Goal: Task Accomplishment & Management: Manage account settings

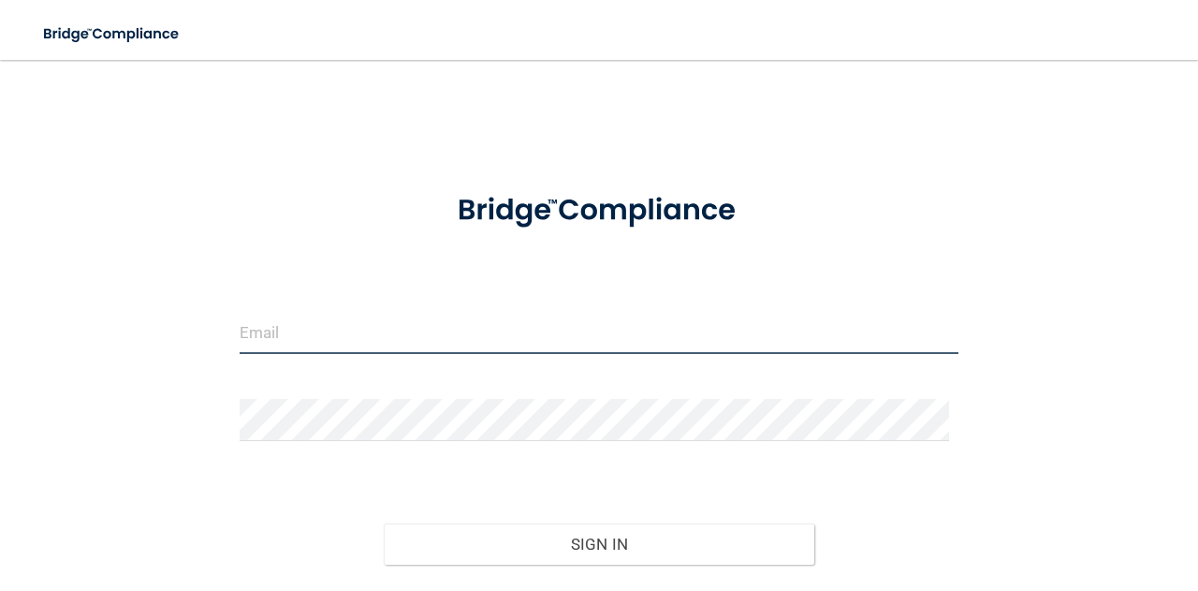
click at [449, 334] on input "email" at bounding box center [599, 333] width 719 height 42
type input "[EMAIL_ADDRESS][DOMAIN_NAME]"
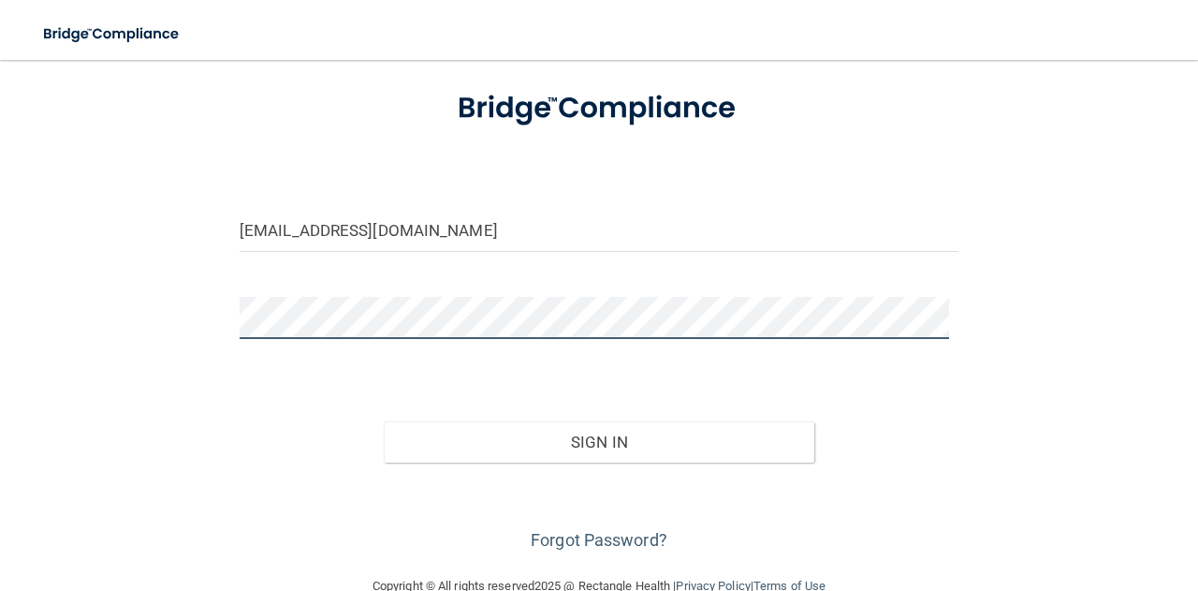
scroll to position [140, 0]
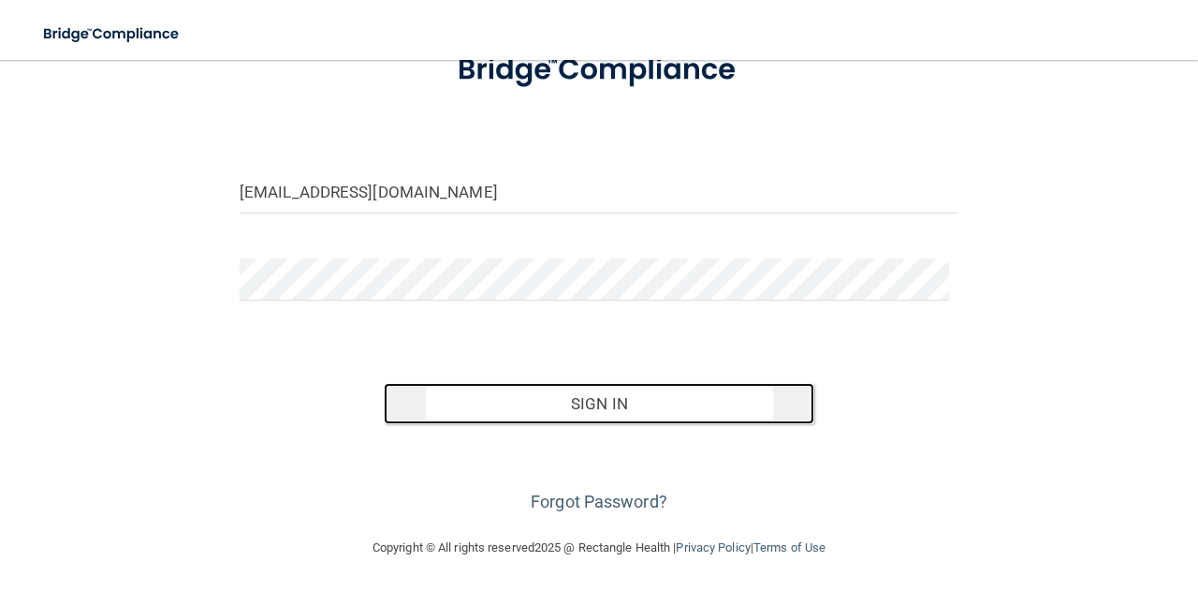
click at [517, 398] on button "Sign In" at bounding box center [599, 403] width 431 height 41
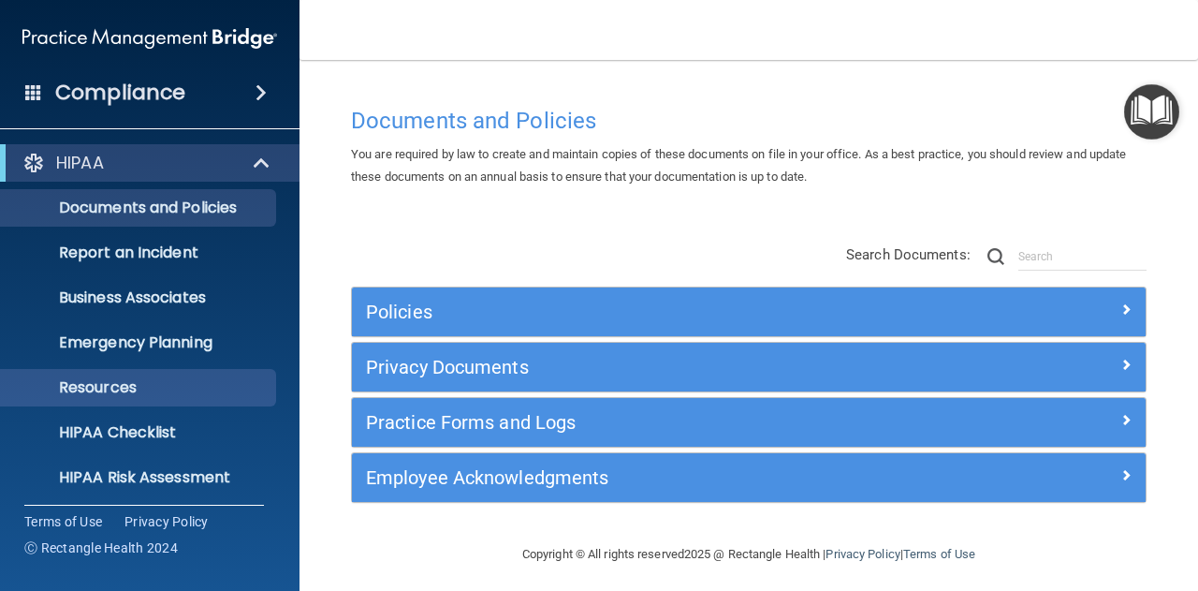
scroll to position [185, 0]
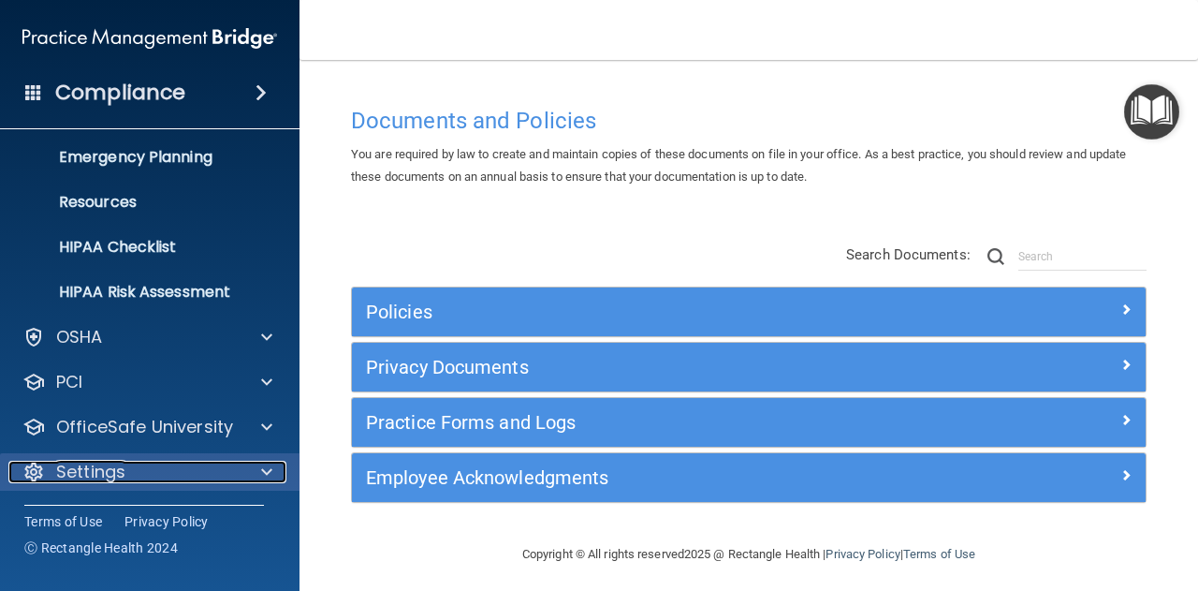
click at [141, 478] on div "Settings" at bounding box center [124, 471] width 232 height 22
click at [160, 464] on div "Settings" at bounding box center [124, 471] width 232 height 22
click at [190, 462] on div "Settings" at bounding box center [124, 471] width 232 height 22
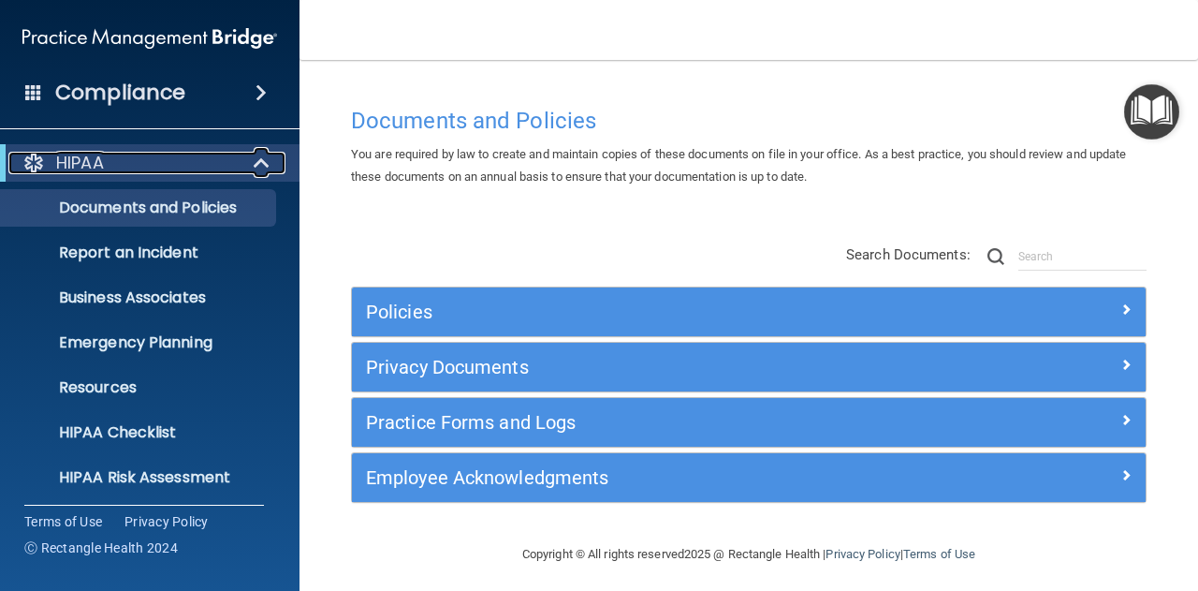
click at [229, 164] on div "HIPAA" at bounding box center [123, 163] width 231 height 22
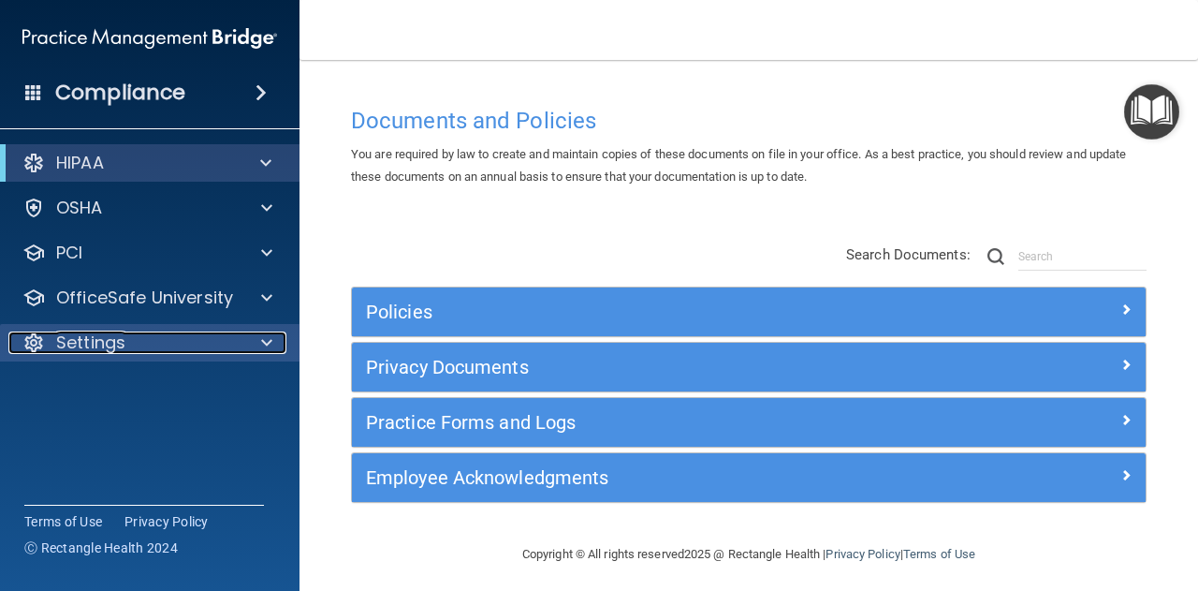
click at [201, 352] on div "Settings" at bounding box center [124, 342] width 232 height 22
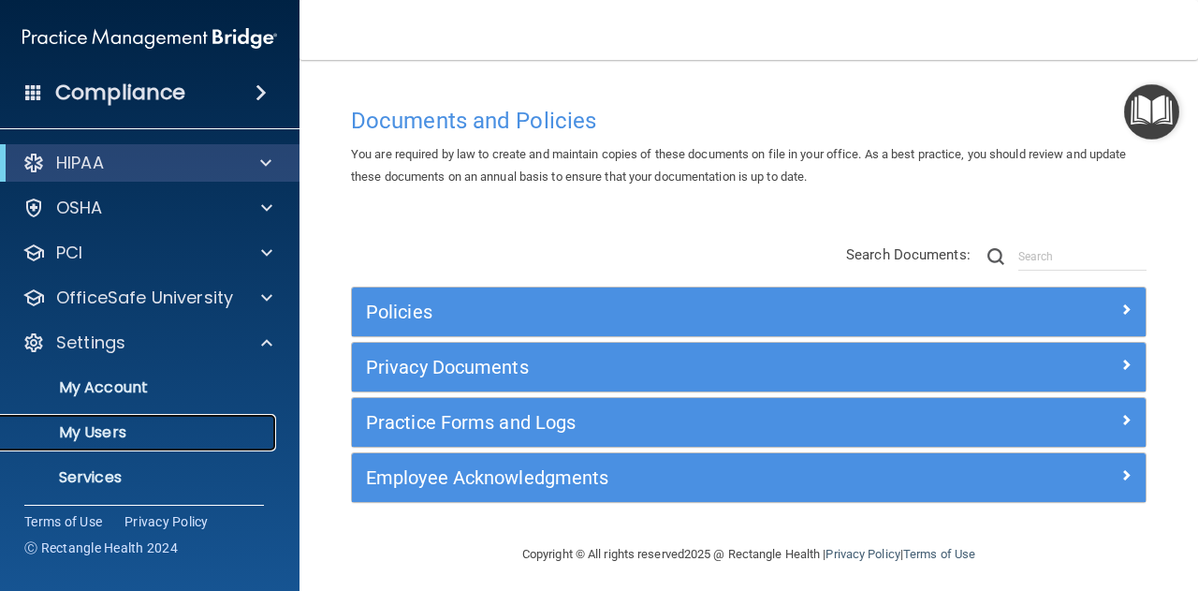
click at [179, 424] on p "My Users" at bounding box center [140, 432] width 256 height 19
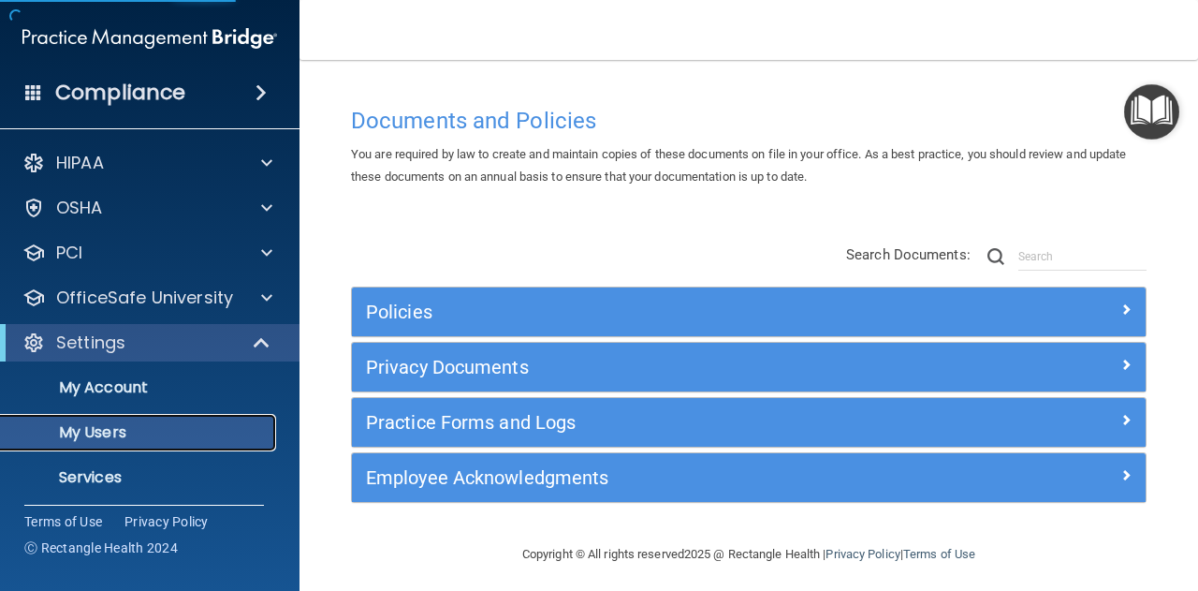
select select "20"
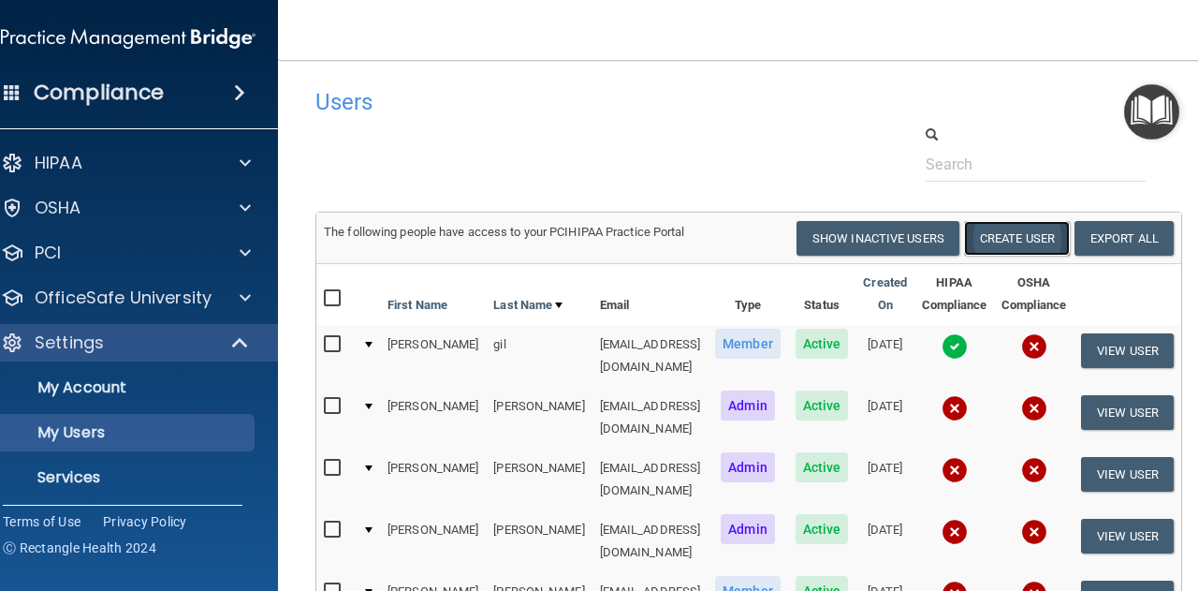
click at [984, 230] on button "Create User" at bounding box center [1017, 238] width 106 height 35
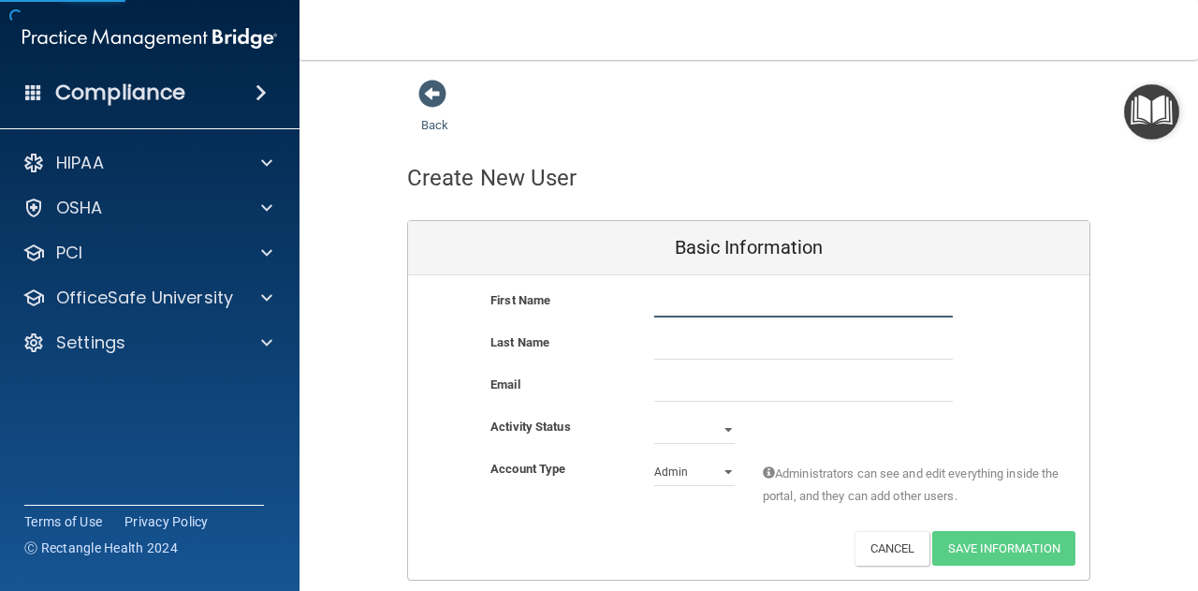
click at [701, 296] on input "text" at bounding box center [803, 303] width 299 height 28
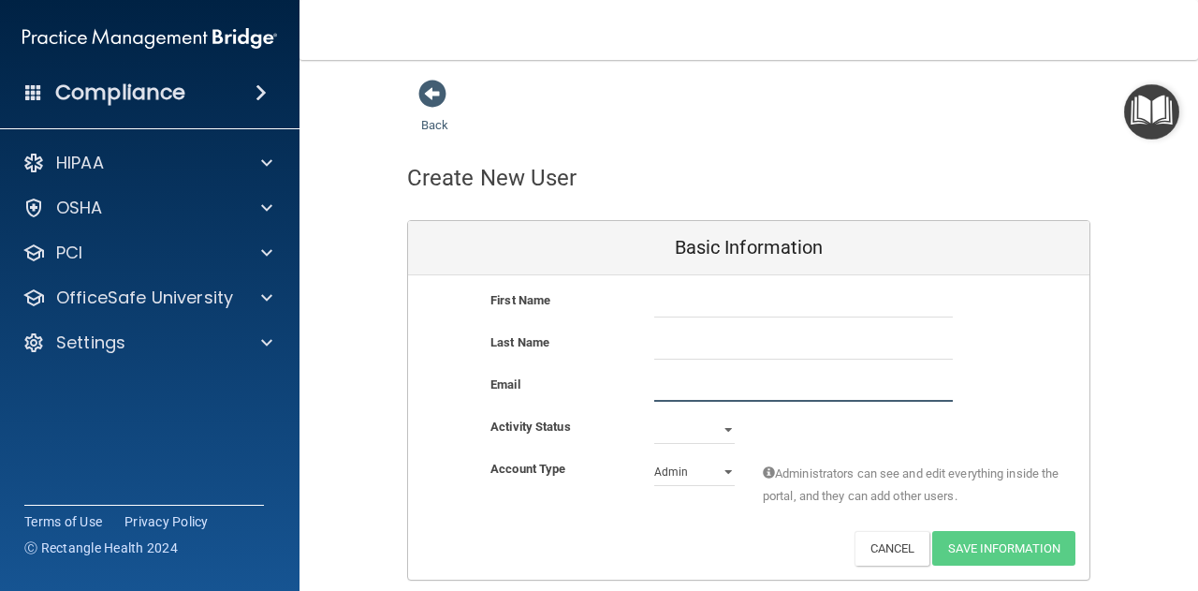
click at [693, 386] on input "email" at bounding box center [803, 387] width 299 height 28
paste input "[EMAIL_ADDRESS][DOMAIN_NAME]"
type input "[EMAIL_ADDRESS][DOMAIN_NAME]"
click at [669, 435] on select "Active Inactive" at bounding box center [694, 430] width 80 height 28
select select "active"
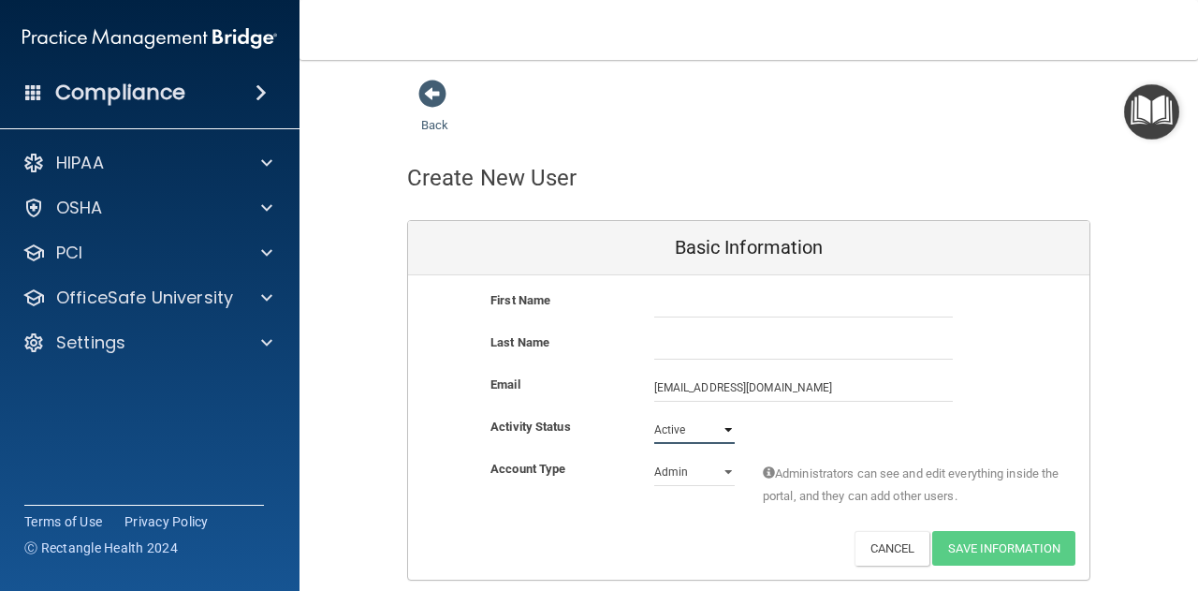
click at [654, 416] on select "Active Inactive" at bounding box center [694, 430] width 80 height 28
click at [704, 464] on select "Admin Member" at bounding box center [694, 472] width 80 height 28
select select "practice_member"
click at [654, 458] on select "Admin Member" at bounding box center [694, 472] width 80 height 28
click at [824, 301] on input "text" at bounding box center [803, 303] width 299 height 28
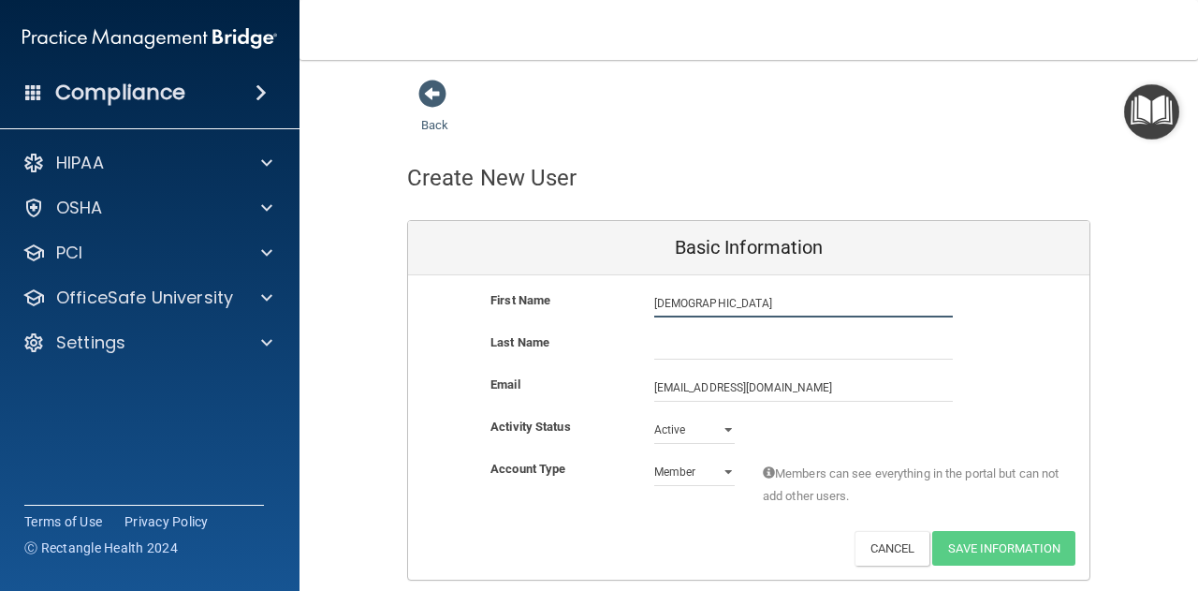
click at [787, 310] on input "[DEMOGRAPHIC_DATA]" at bounding box center [803, 303] width 299 height 28
type input "[PERSON_NAME]"
click at [766, 346] on input "text" at bounding box center [803, 345] width 299 height 28
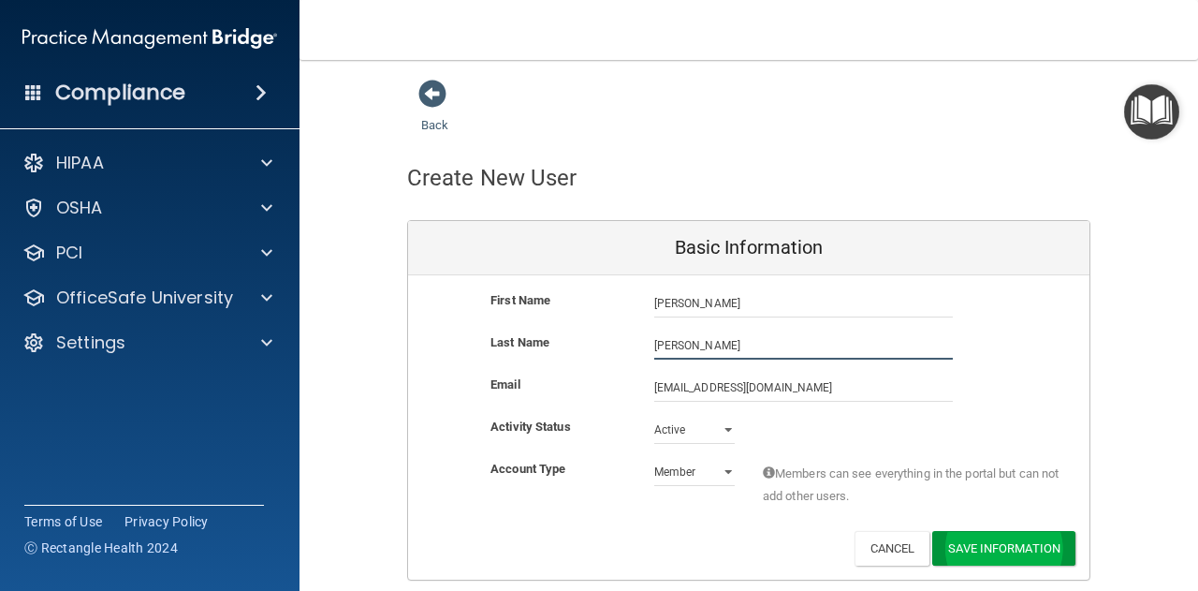
type input "[PERSON_NAME]"
click at [1001, 539] on button "Save Information" at bounding box center [1003, 548] width 143 height 35
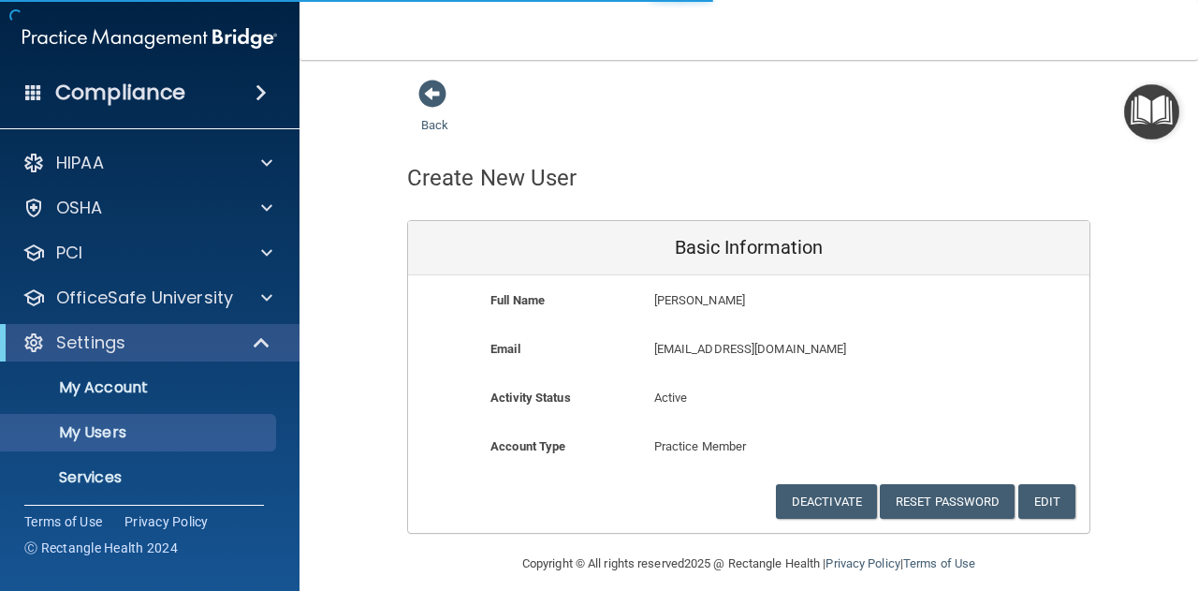
select select "20"
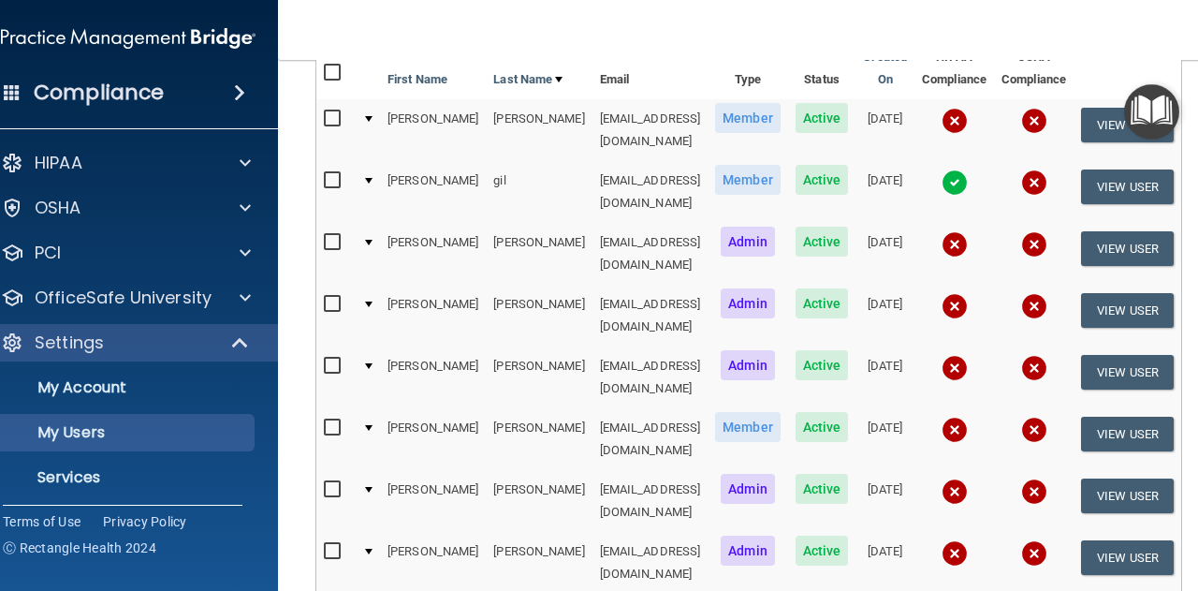
scroll to position [307, 0]
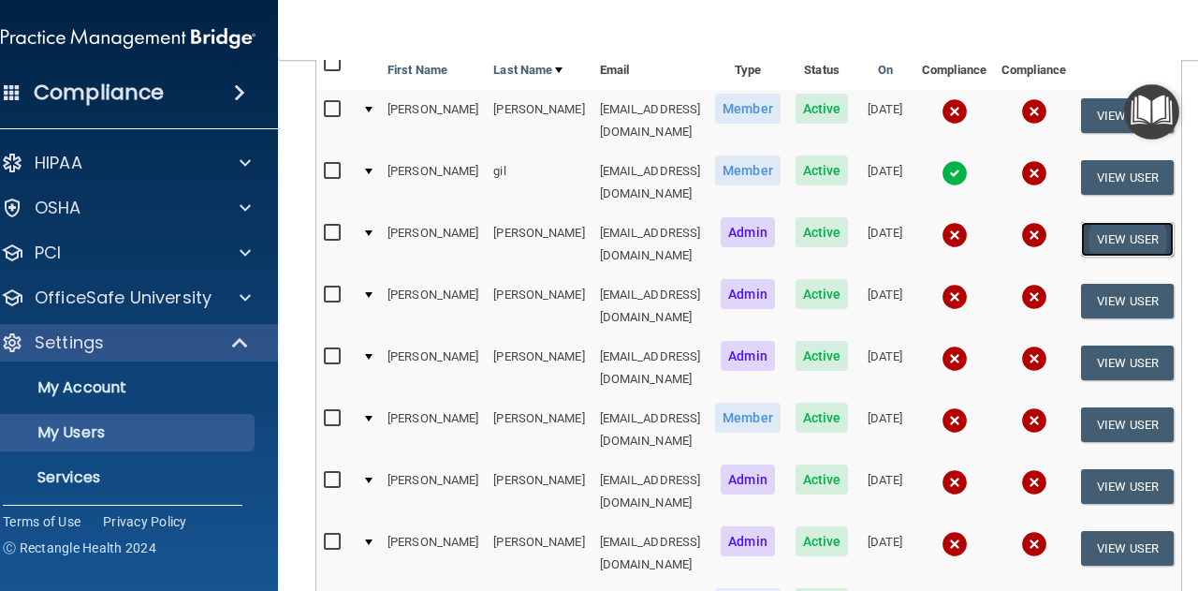
click at [1108, 222] on button "View User" at bounding box center [1127, 239] width 93 height 35
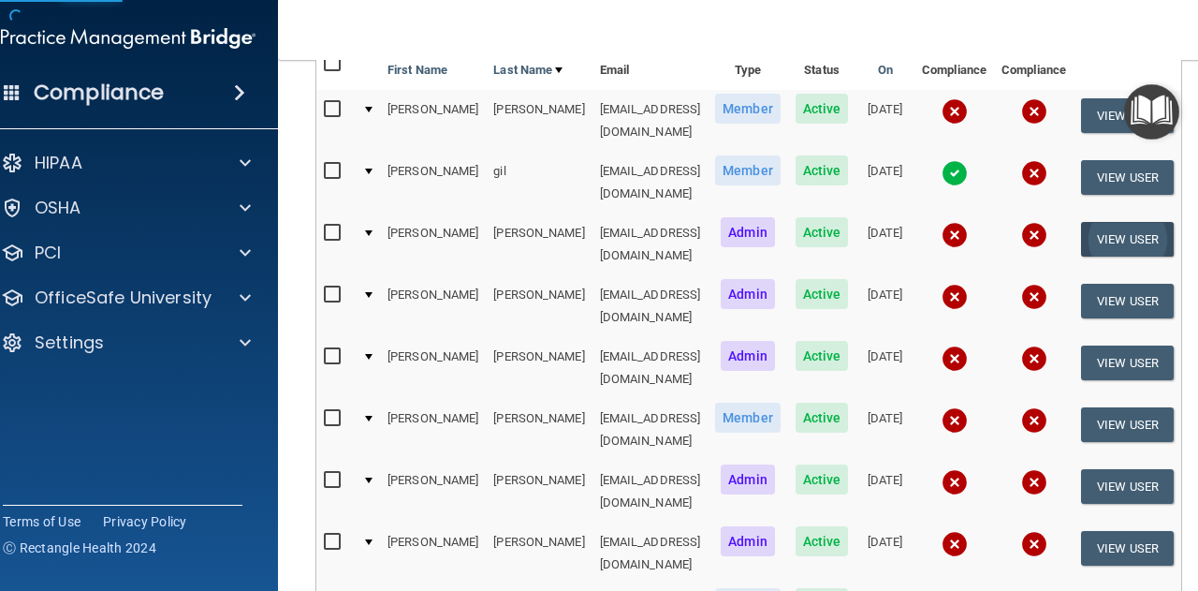
scroll to position [15, 0]
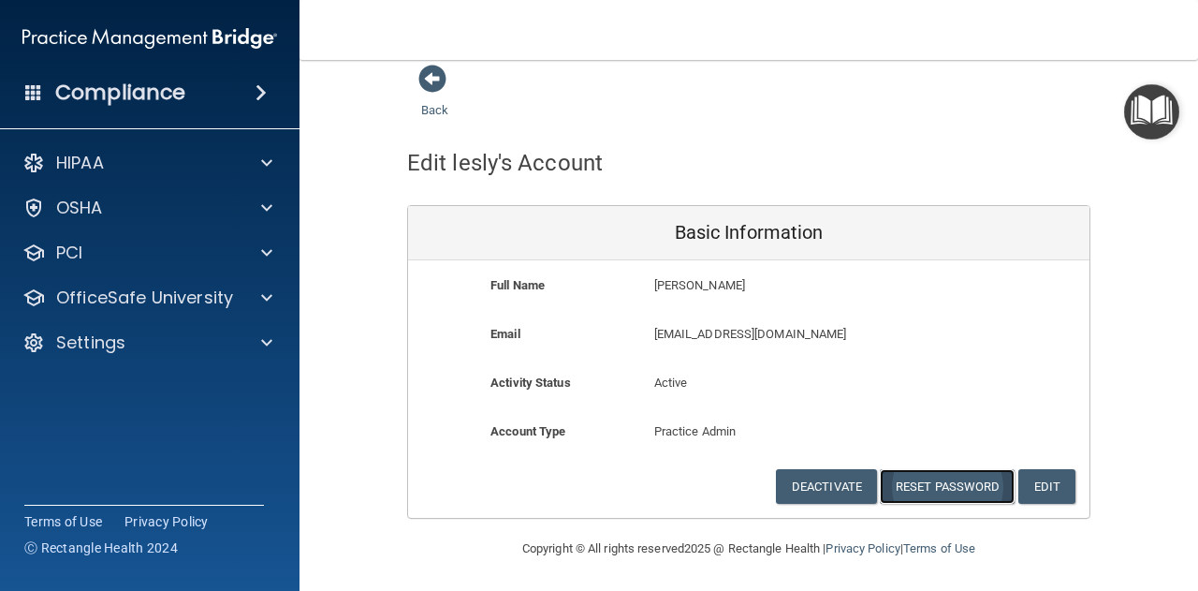
click at [940, 476] on button "Reset Password" at bounding box center [947, 486] width 135 height 35
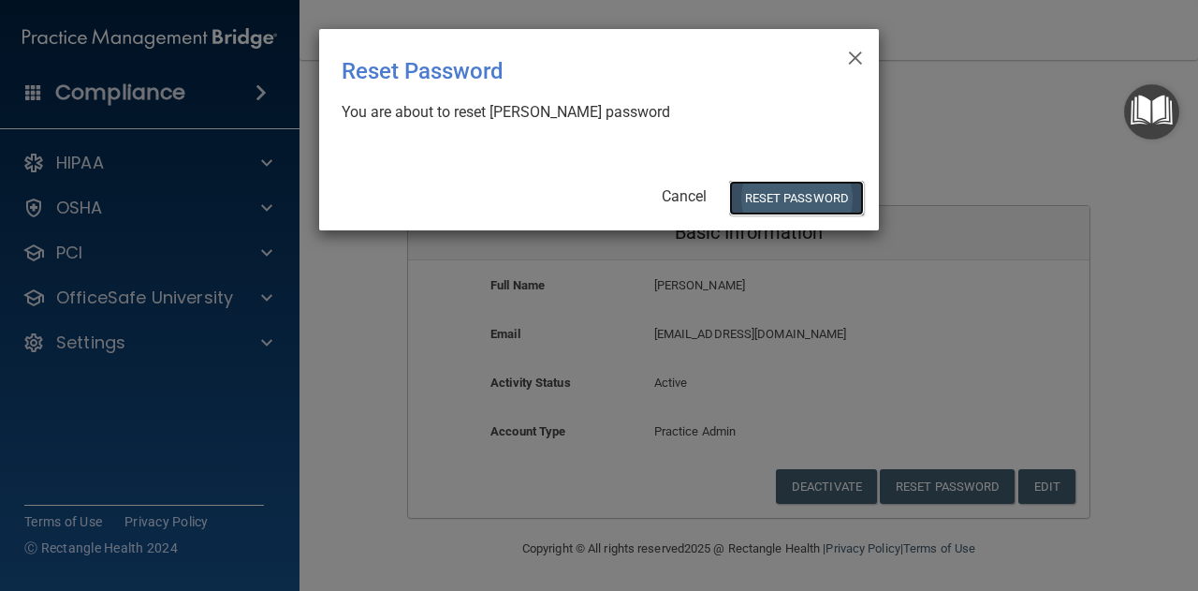
click at [773, 200] on button "Reset Password" at bounding box center [796, 198] width 135 height 35
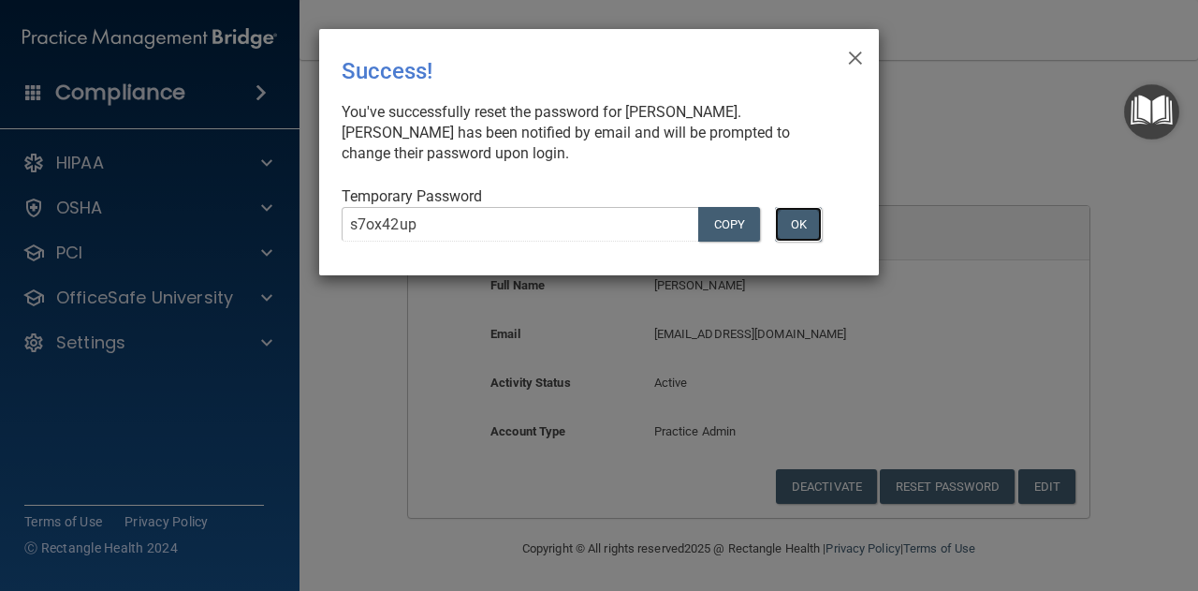
click at [790, 216] on button "OK" at bounding box center [798, 224] width 47 height 35
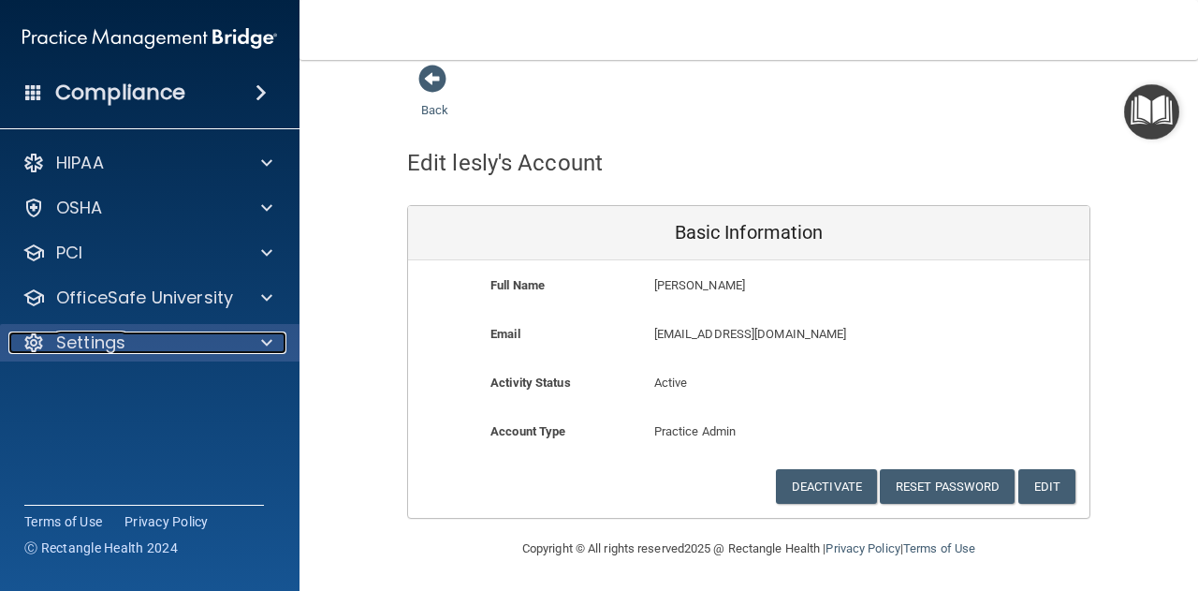
click at [251, 343] on div at bounding box center [264, 342] width 47 height 22
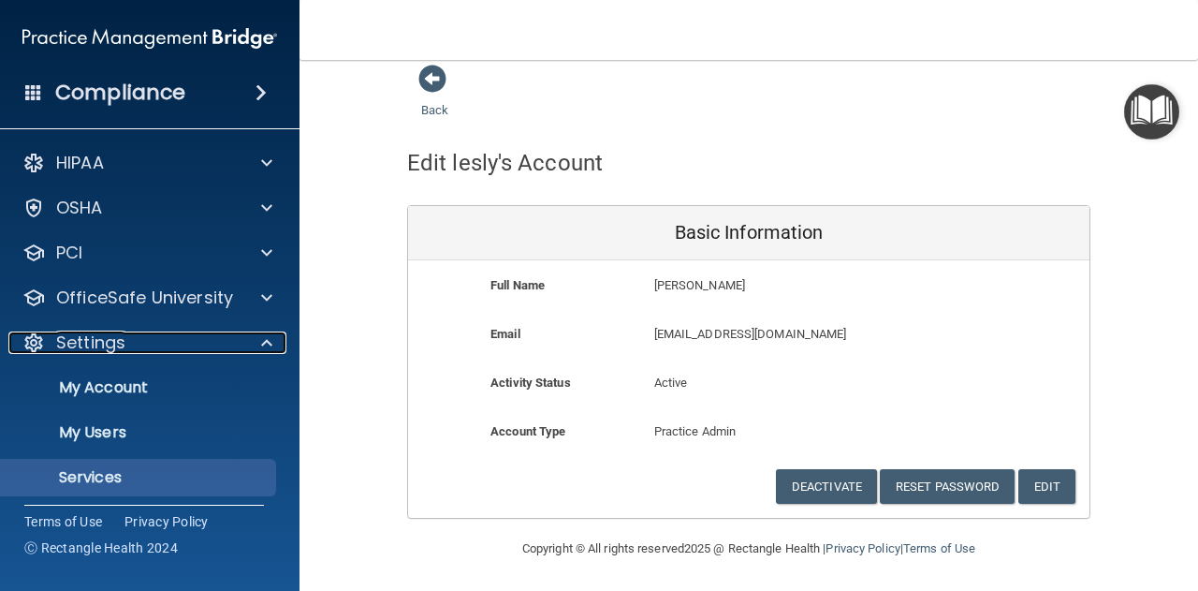
scroll to position [51, 0]
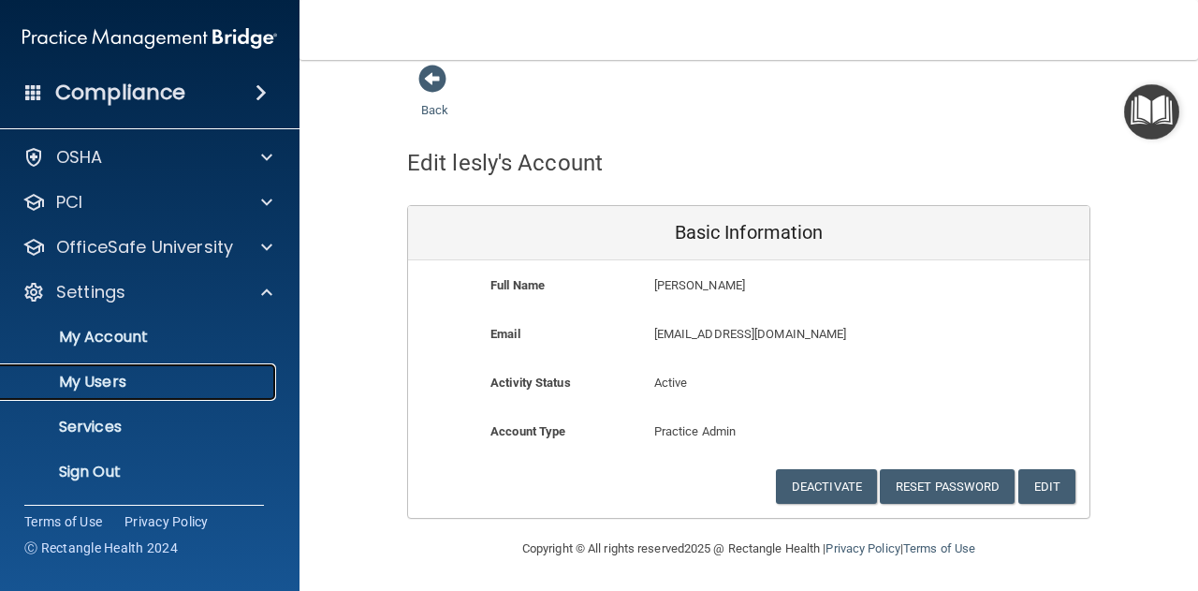
click at [202, 377] on p "My Users" at bounding box center [140, 382] width 256 height 19
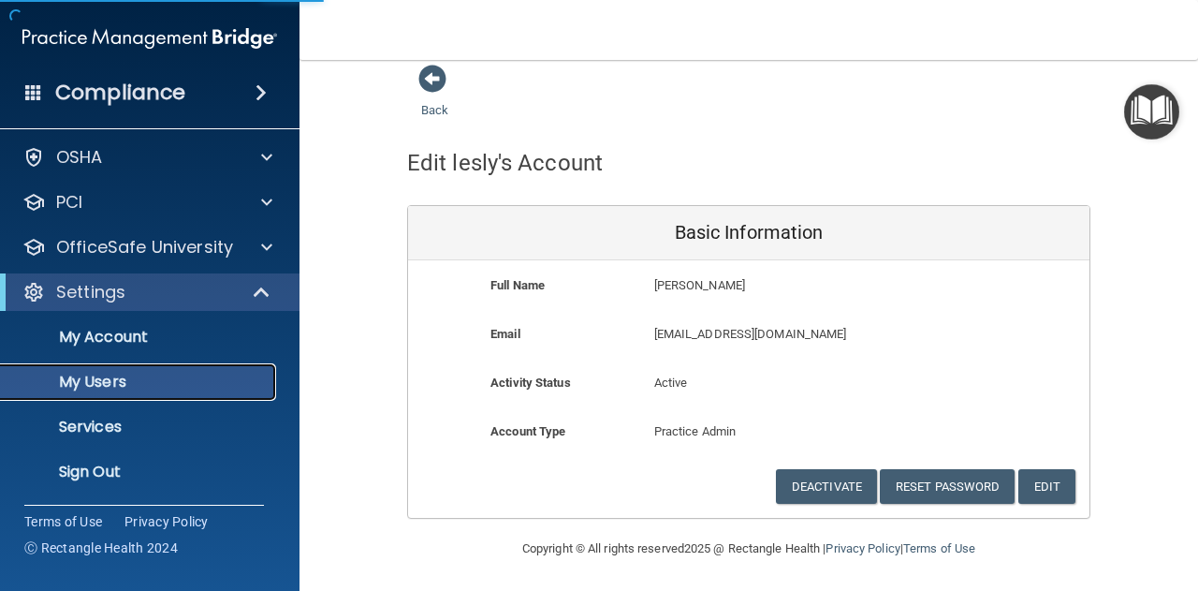
select select "20"
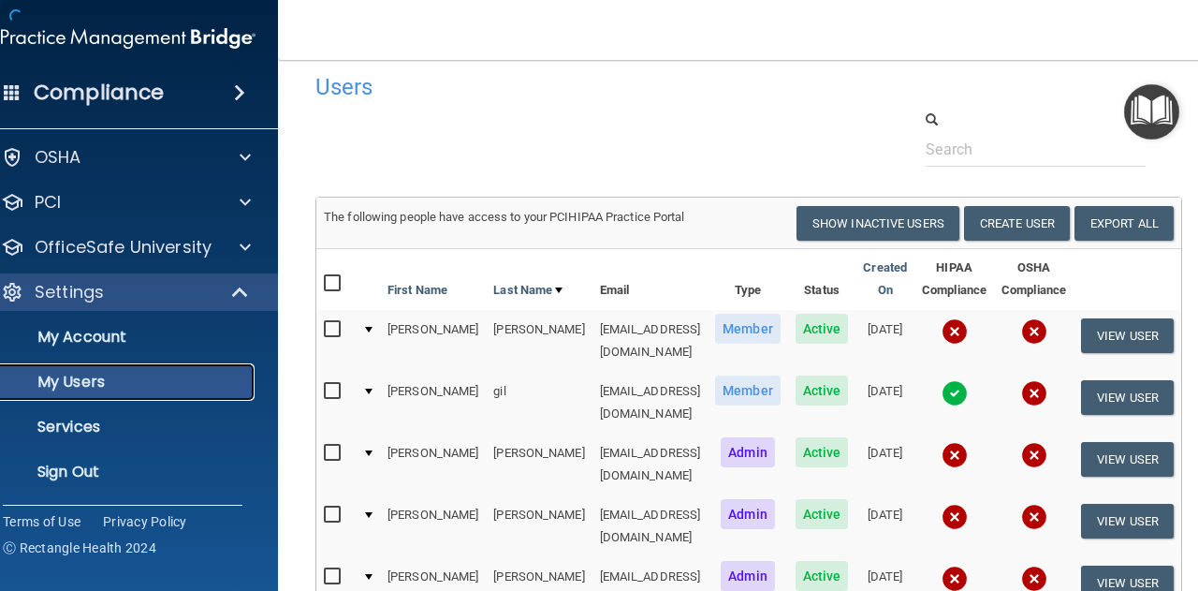
scroll to position [425, 0]
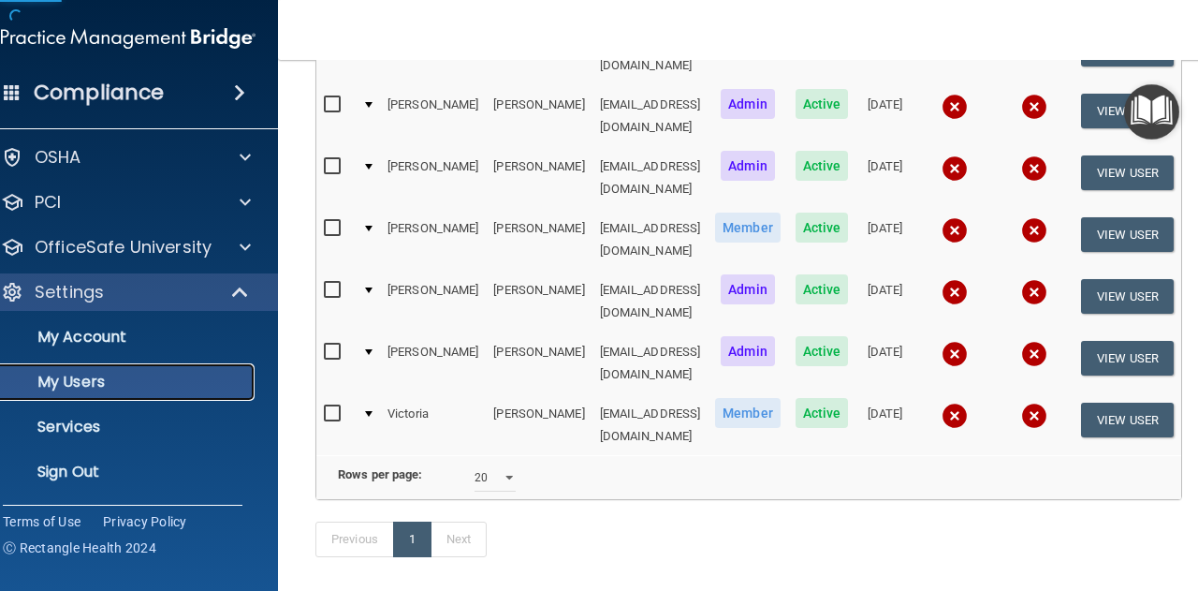
click at [153, 380] on p "My Users" at bounding box center [119, 382] width 256 height 19
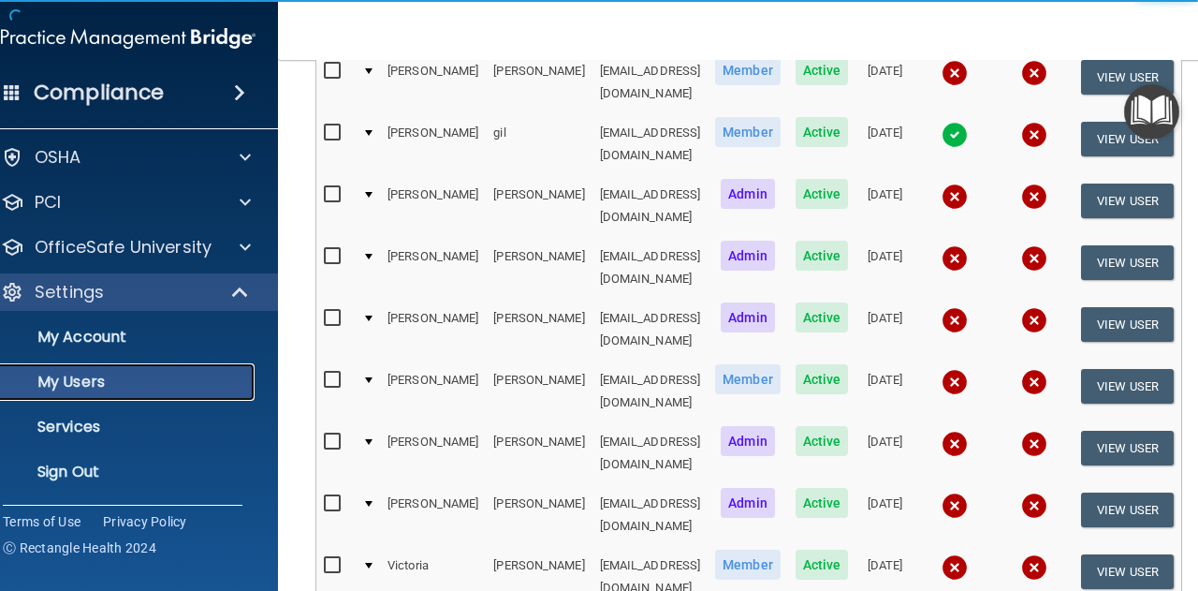
scroll to position [270, 0]
